Goal: Browse casually: Explore the website without a specific task or goal

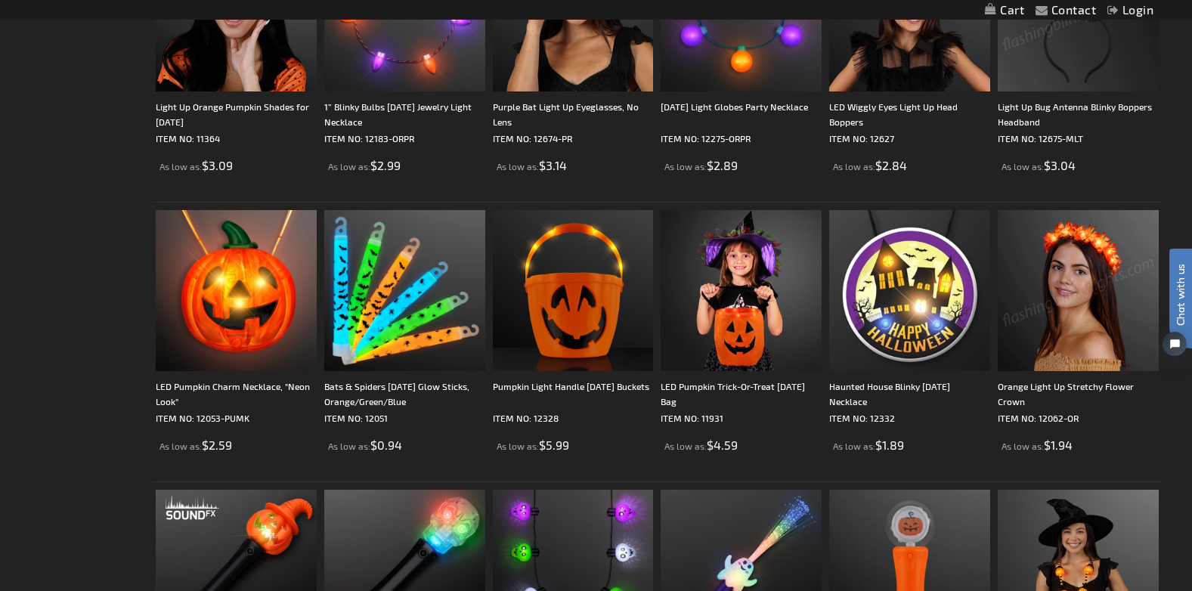
scroll to position [1133, 0]
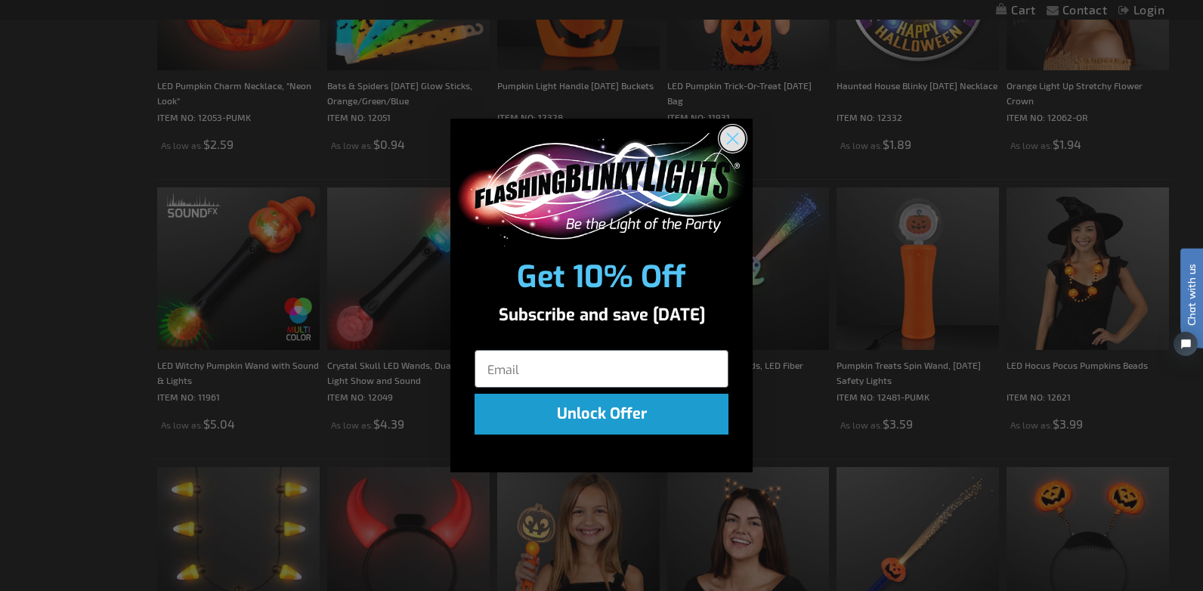
drag, startPoint x: 728, startPoint y: 141, endPoint x: 759, endPoint y: 134, distance: 32.3
click at [728, 141] on circle "Close dialog" at bounding box center [732, 137] width 25 height 25
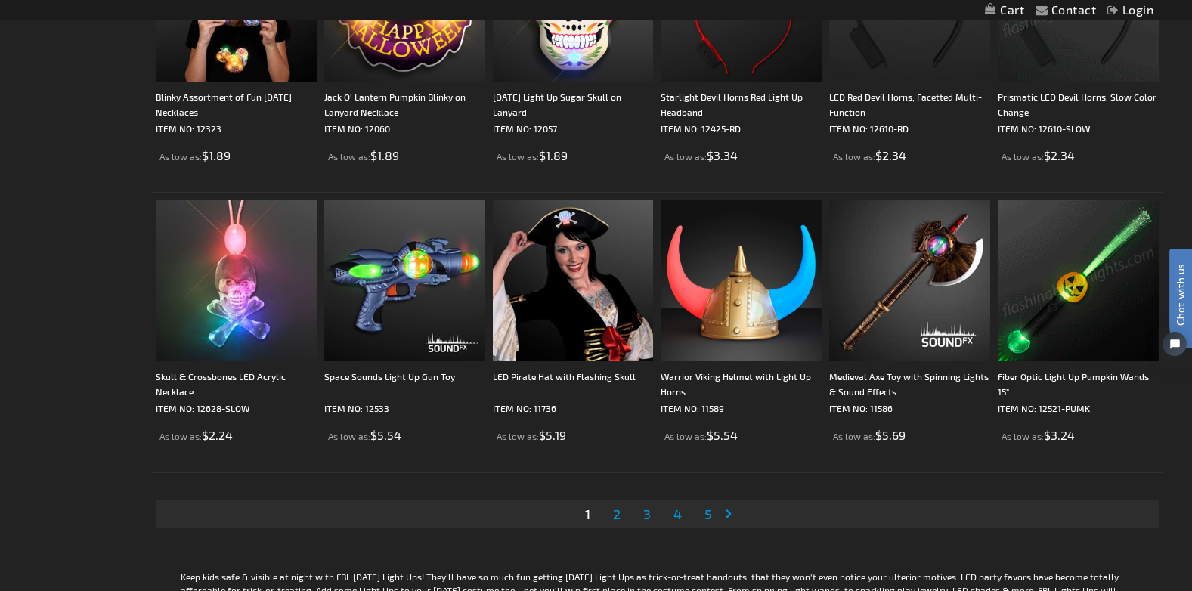
scroll to position [2947, 0]
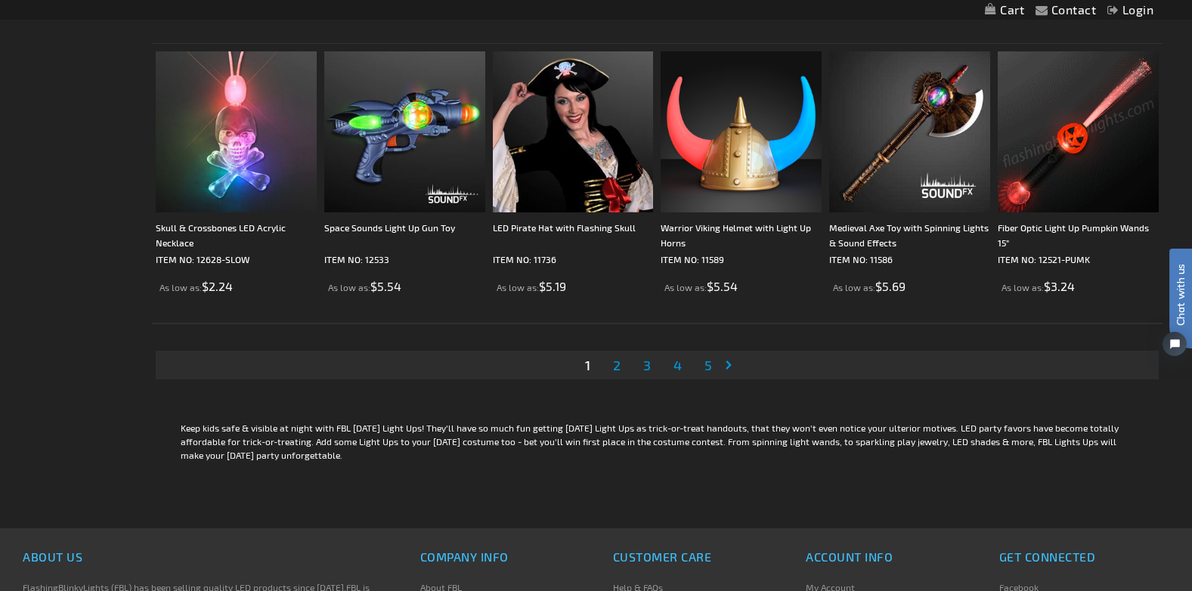
click at [618, 367] on span "2" at bounding box center [617, 365] width 8 height 17
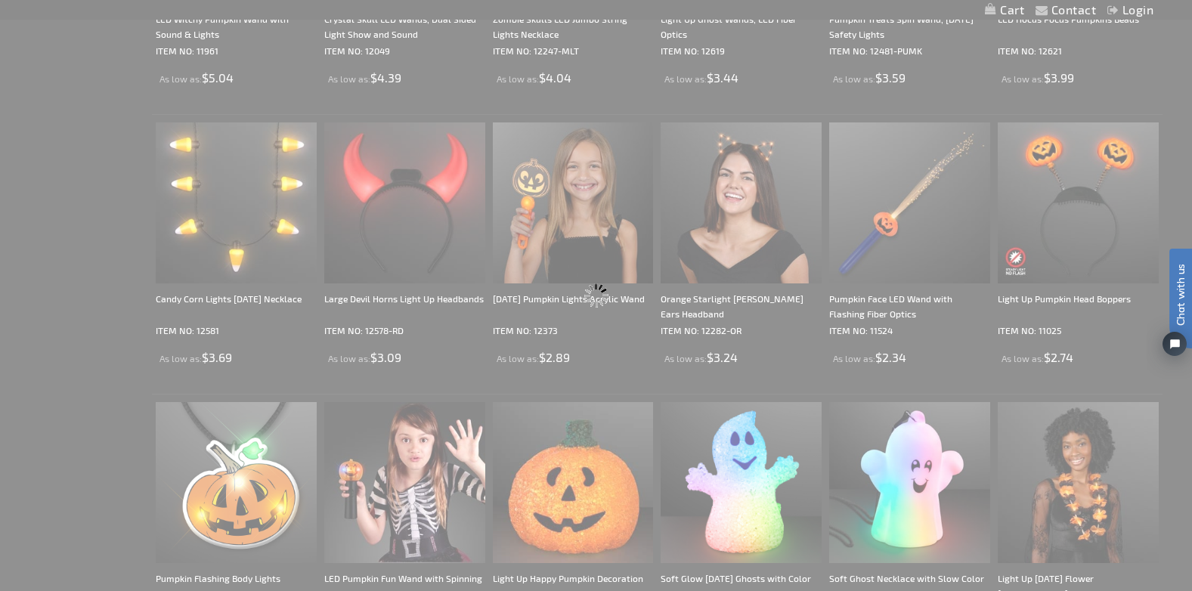
scroll to position [124, 0]
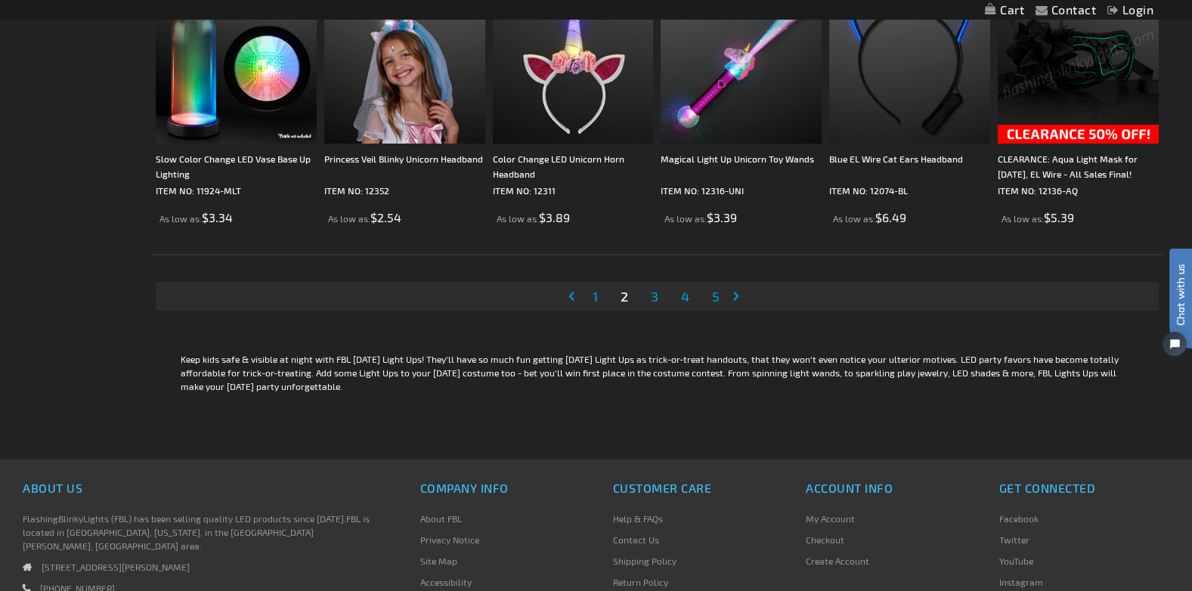
scroll to position [3022, 0]
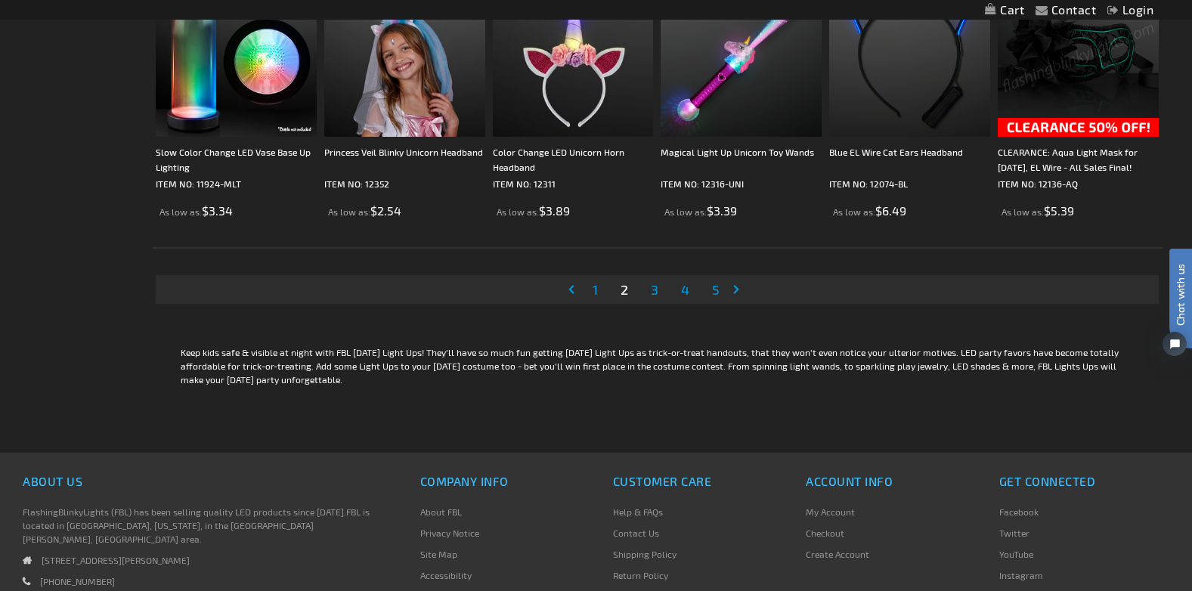
click at [651, 288] on span "3" at bounding box center [655, 289] width 8 height 17
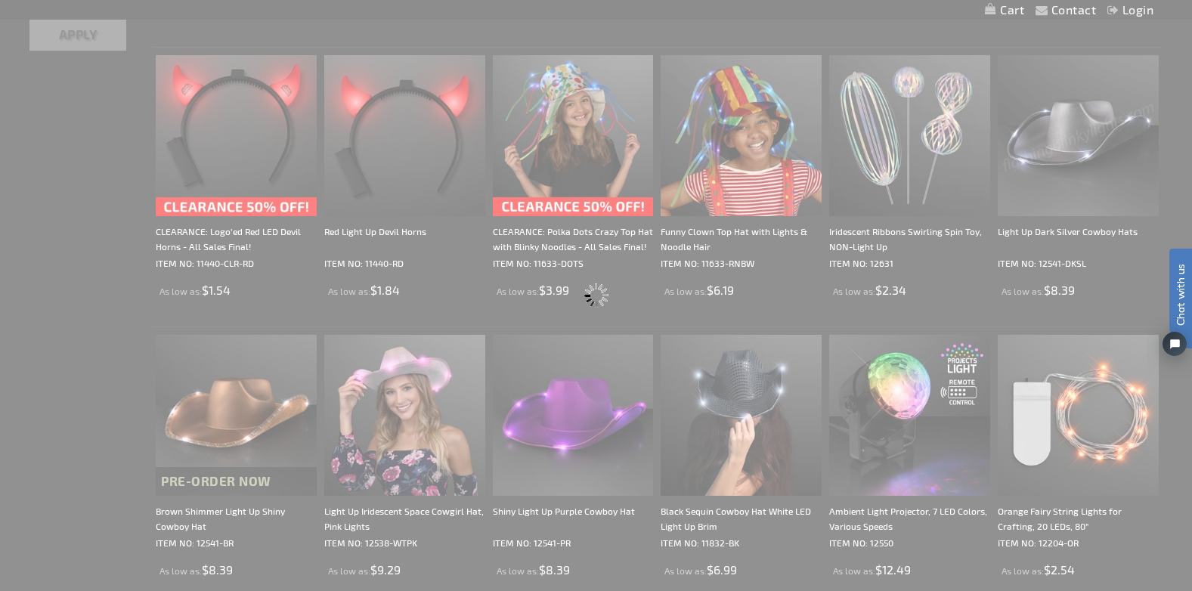
scroll to position [0, 0]
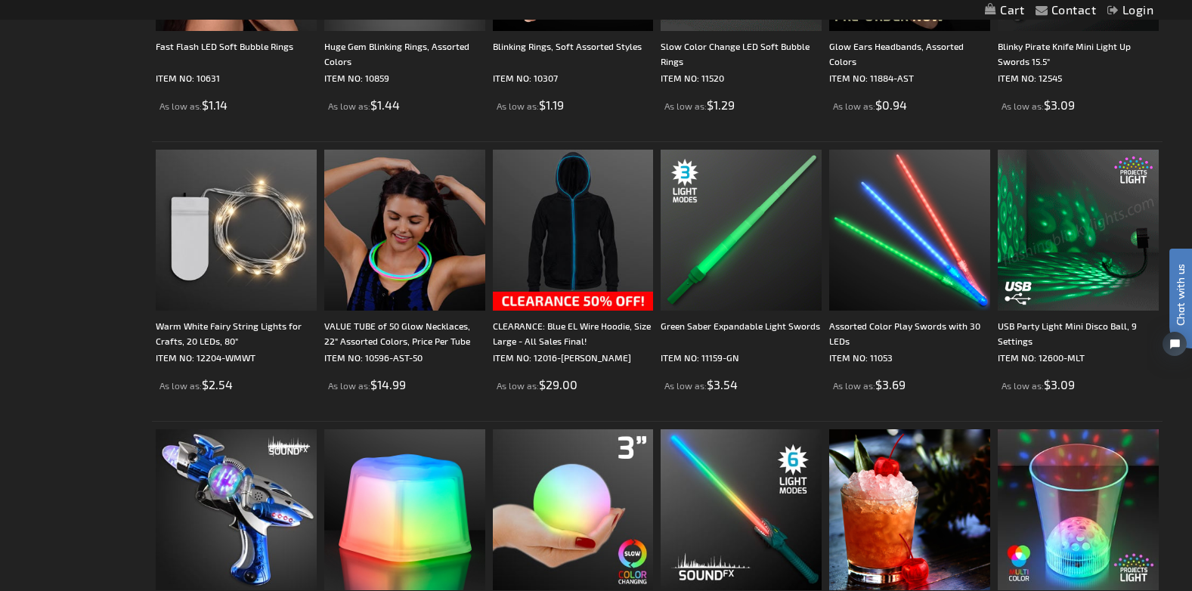
scroll to position [2871, 0]
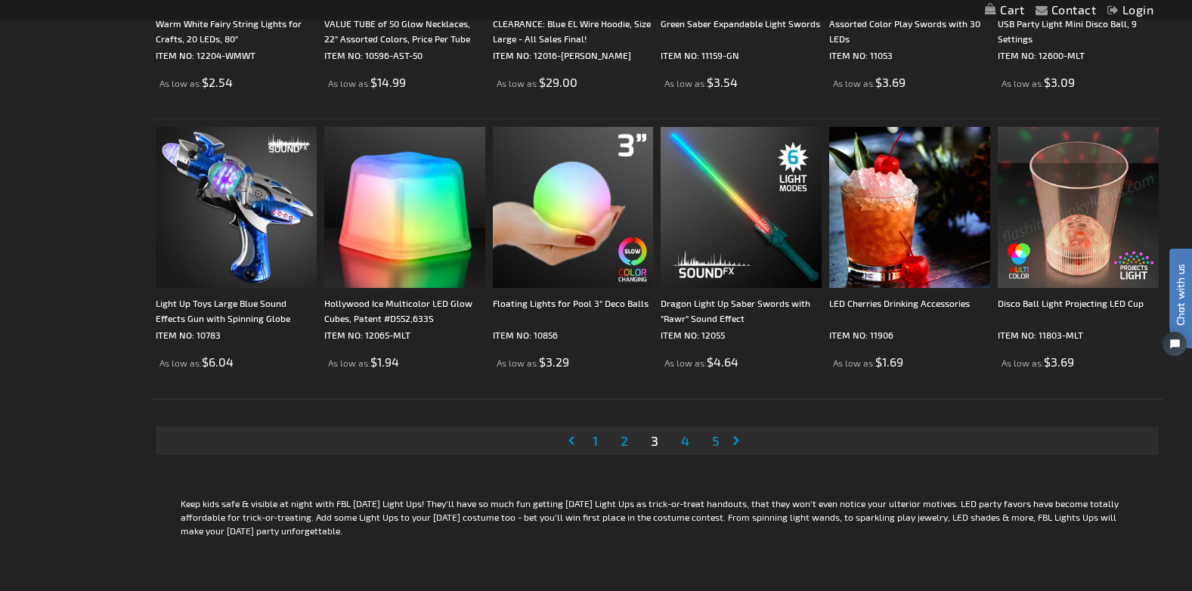
click at [689, 444] on span "4" at bounding box center [685, 440] width 8 height 17
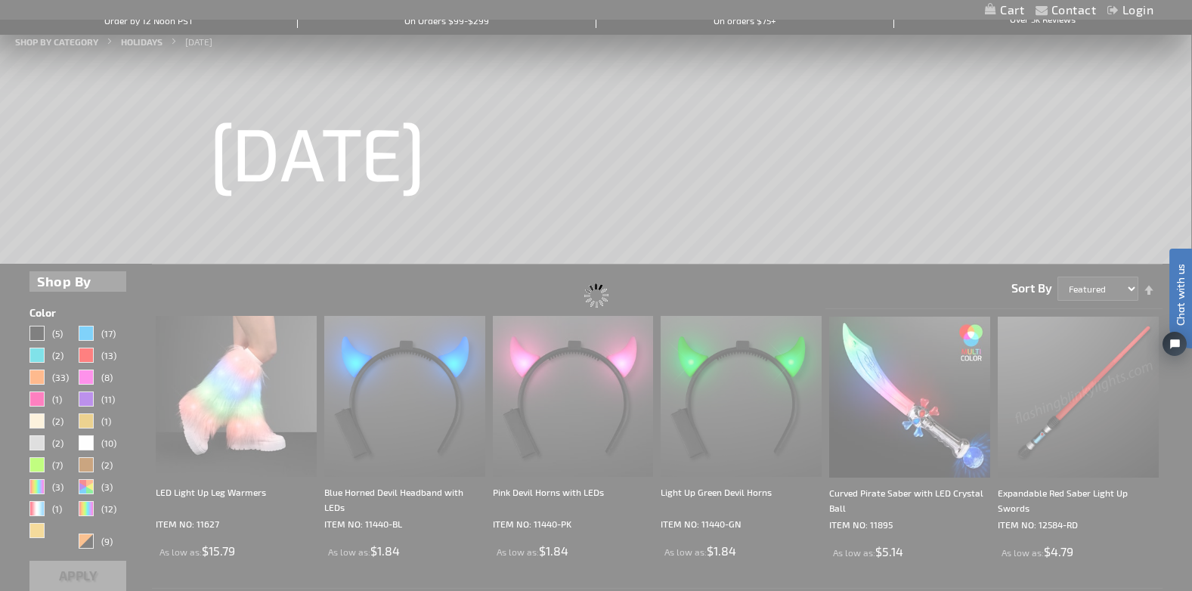
scroll to position [0, 0]
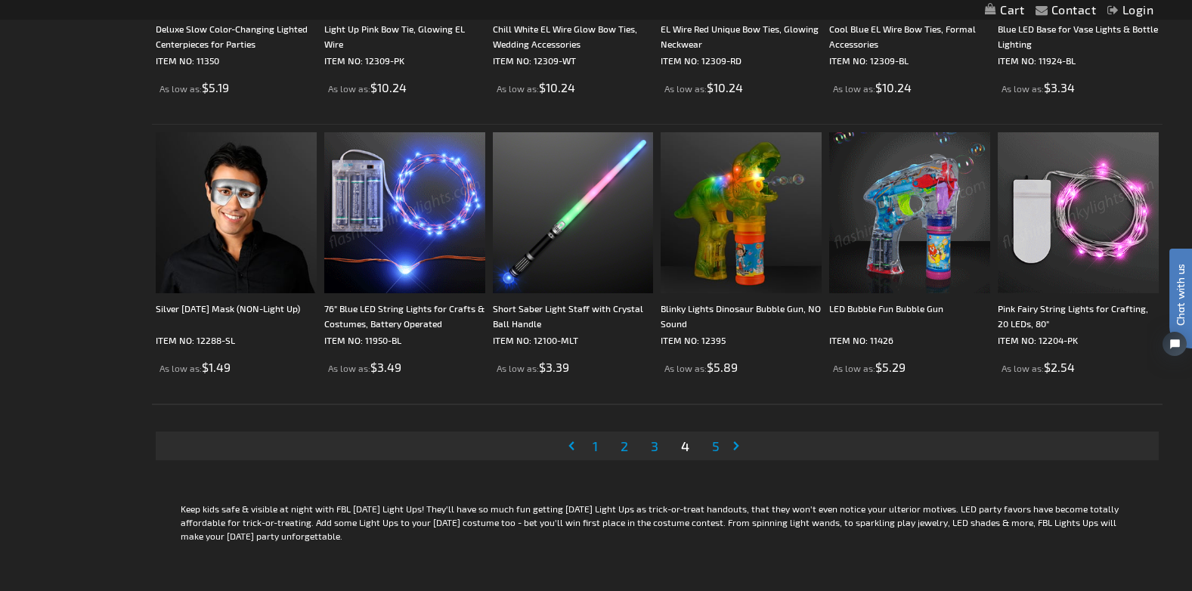
scroll to position [2871, 0]
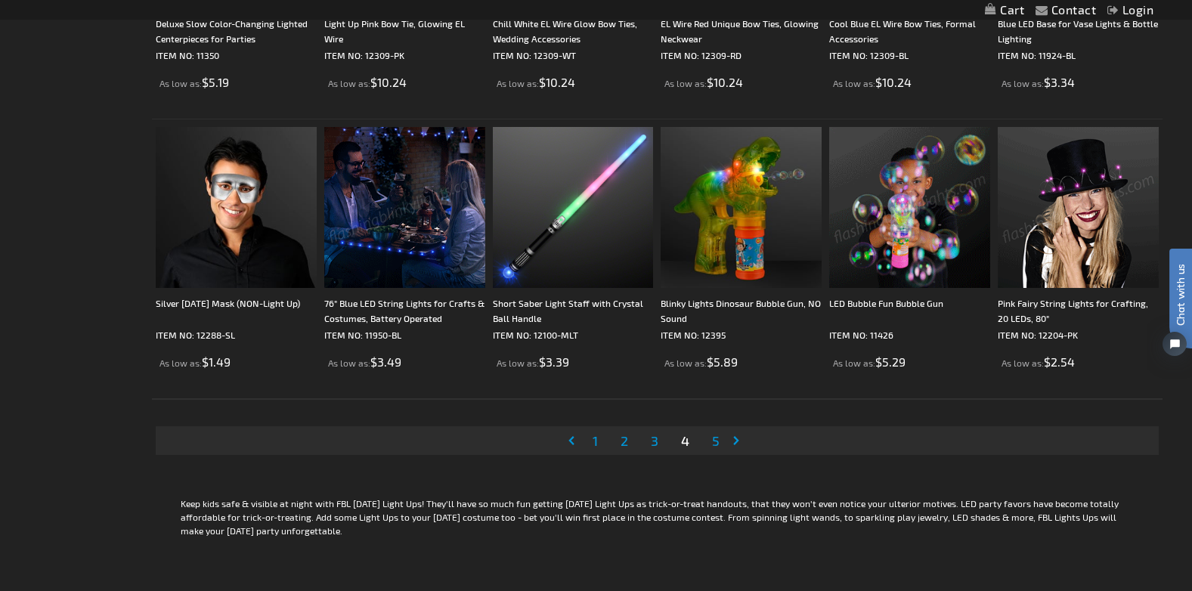
click at [717, 438] on span "5" at bounding box center [716, 440] width 8 height 17
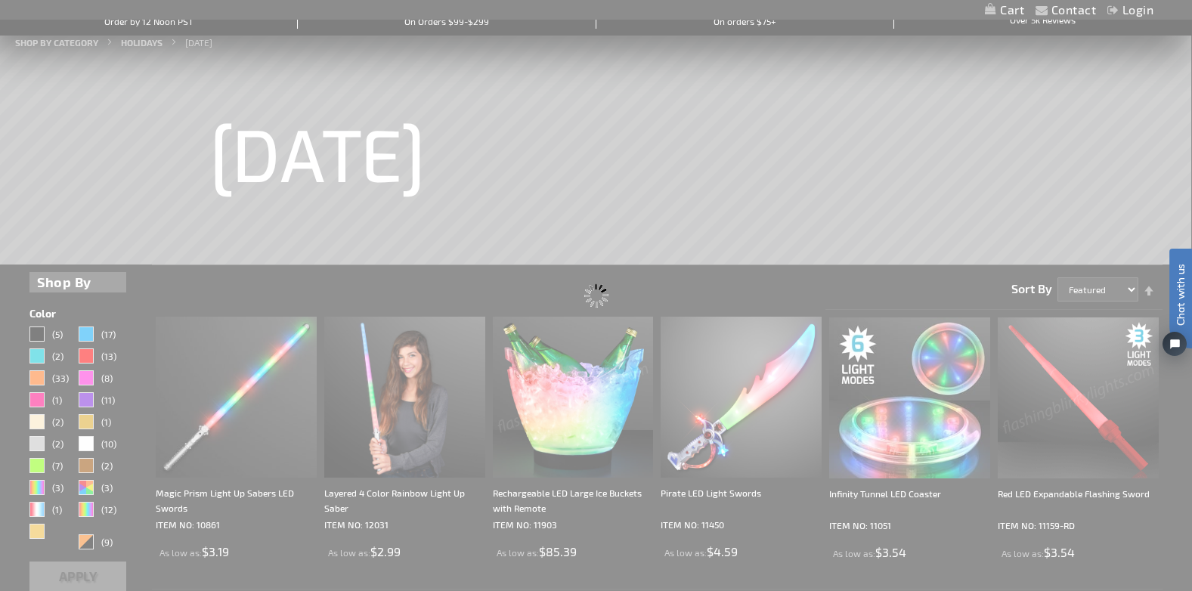
scroll to position [0, 0]
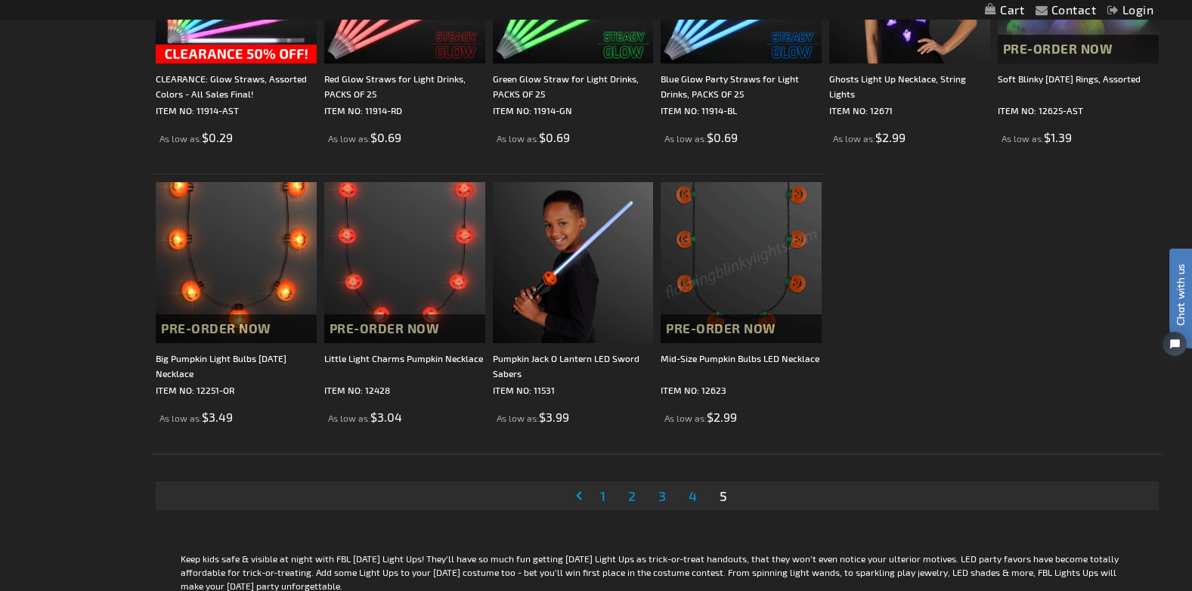
scroll to position [1738, 0]
